Goal: Transaction & Acquisition: Download file/media

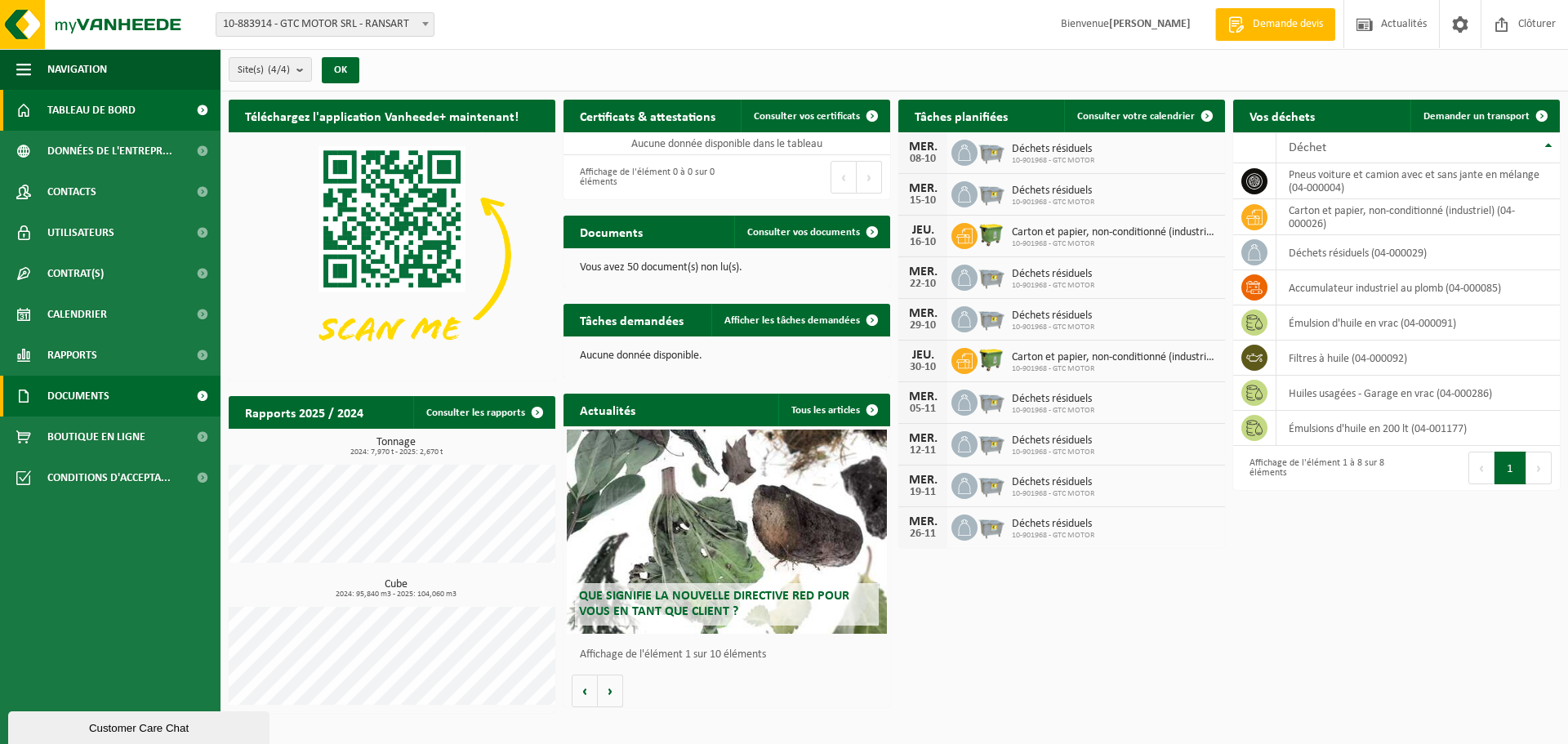
click at [174, 398] on link "Documents" at bounding box center [110, 395] width 221 height 40
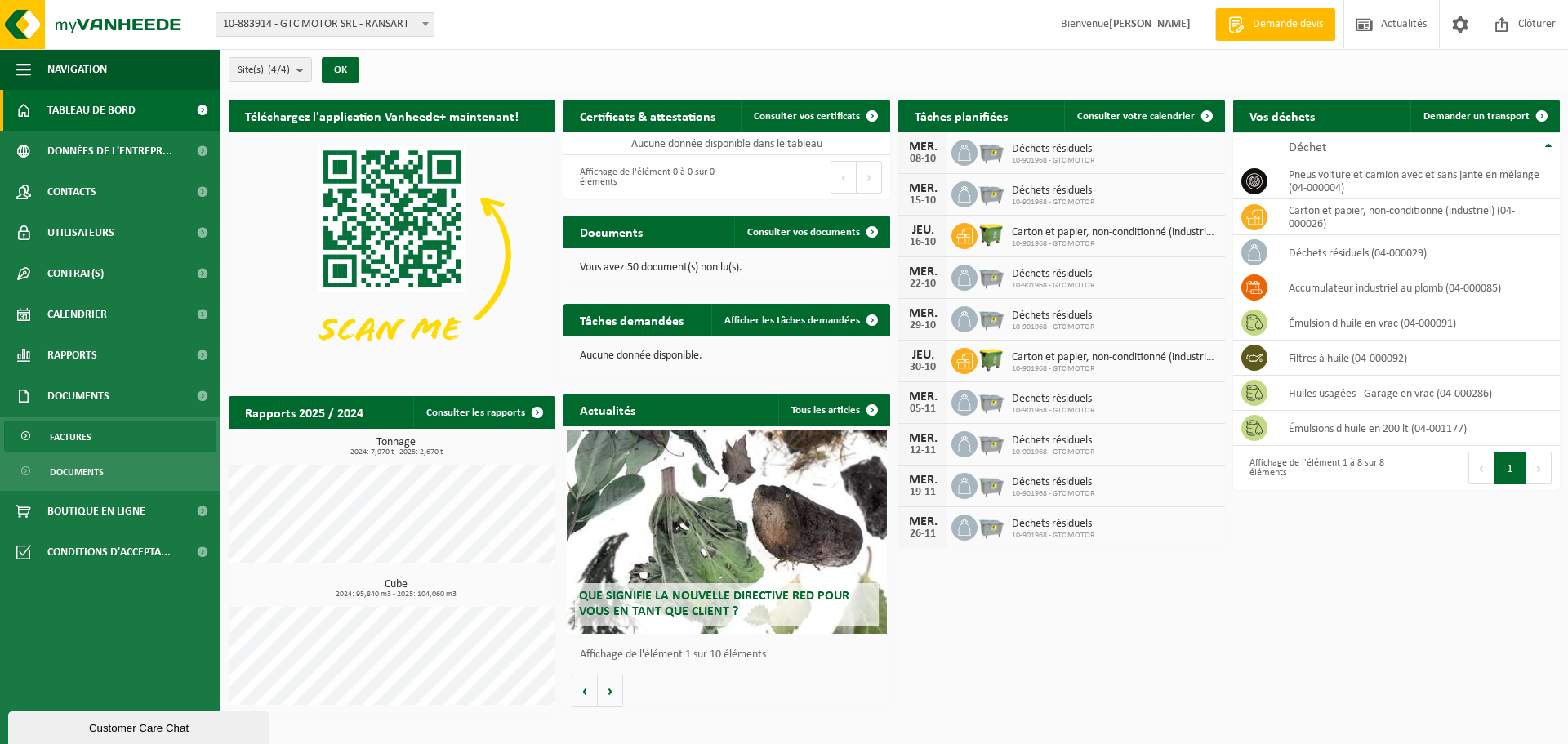
click at [147, 430] on link "Factures" at bounding box center [110, 436] width 212 height 31
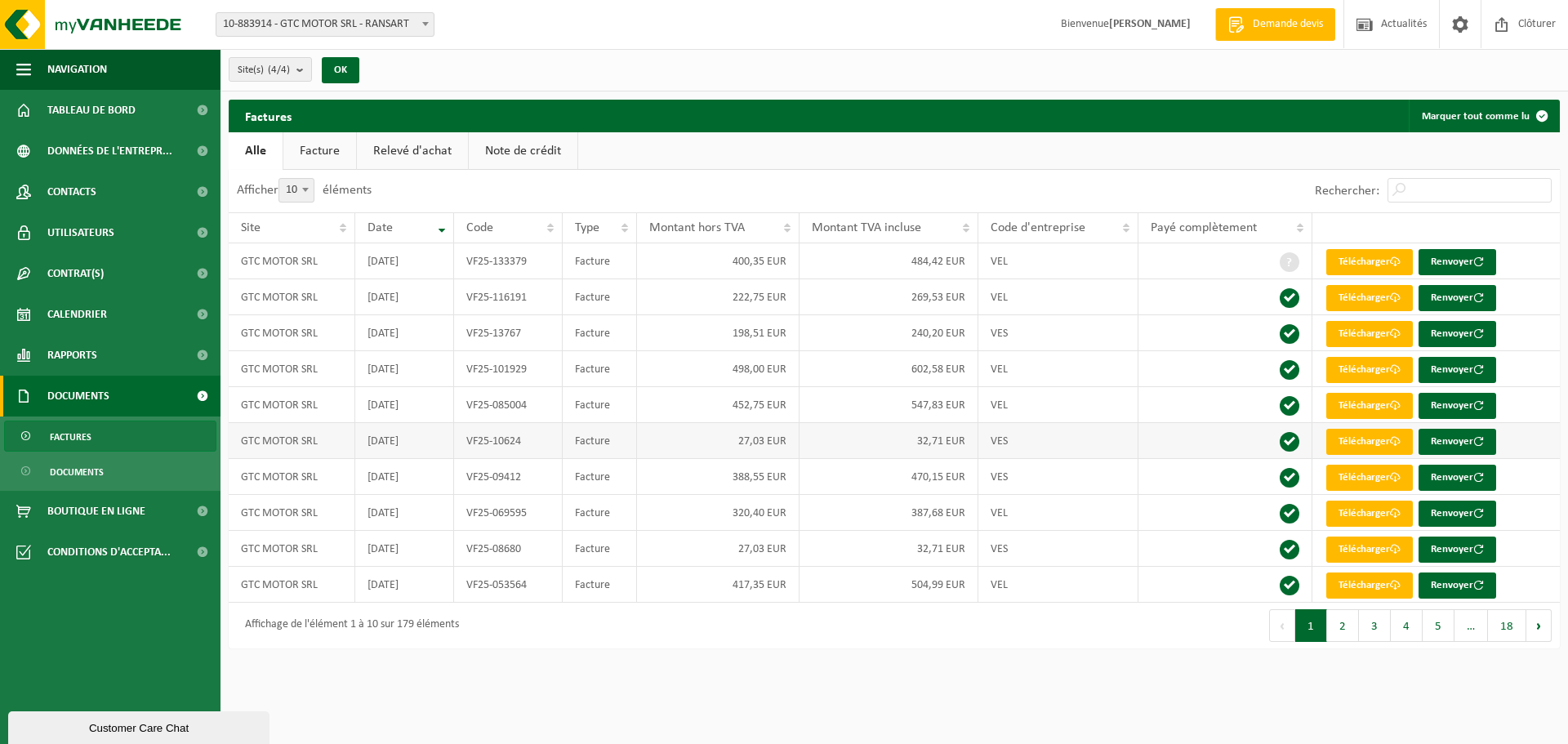
click at [958, 436] on td "32,71 EUR" at bounding box center [889, 441] width 179 height 36
drag, startPoint x: 958, startPoint y: 436, endPoint x: 1105, endPoint y: 430, distance: 147.1
click at [960, 436] on td "32,71 EUR" at bounding box center [889, 441] width 179 height 36
click at [1275, 436] on td at bounding box center [1225, 441] width 174 height 36
click at [1311, 440] on td at bounding box center [1225, 441] width 174 height 36
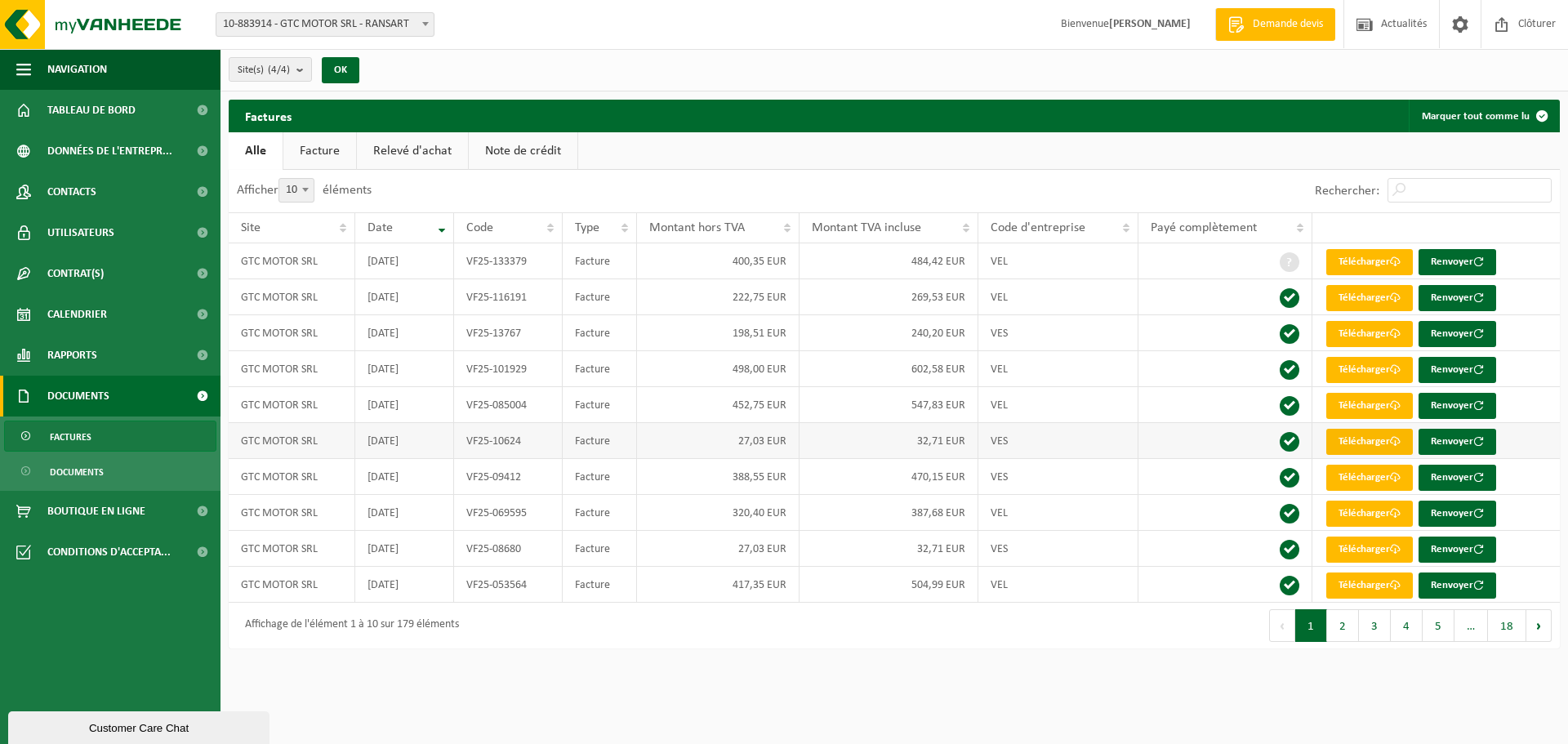
click at [1382, 442] on link "Télécharger" at bounding box center [1370, 442] width 86 height 26
click at [1345, 617] on button "2" at bounding box center [1343, 625] width 32 height 33
click at [1354, 261] on link "Télécharger" at bounding box center [1370, 262] width 86 height 26
click at [1363, 554] on link "Télécharger" at bounding box center [1370, 550] width 86 height 26
